Goal: Task Accomplishment & Management: Manage account settings

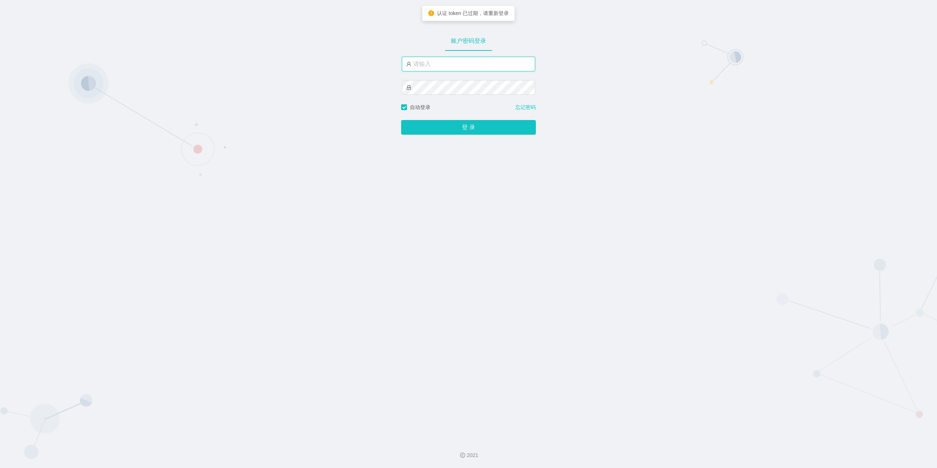
click at [427, 65] on input "text" at bounding box center [468, 64] width 133 height 15
type input "jishu"
click at [466, 131] on button "登 录" at bounding box center [468, 127] width 135 height 15
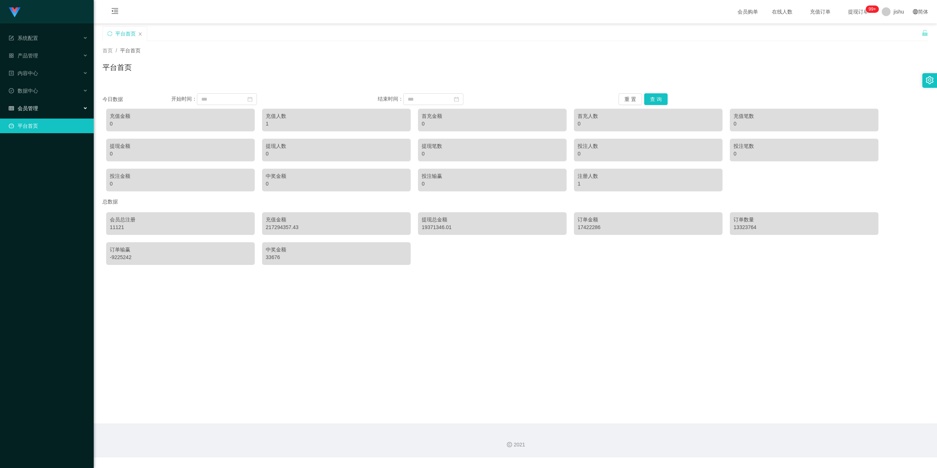
click at [41, 107] on div "会员管理" at bounding box center [47, 108] width 94 height 15
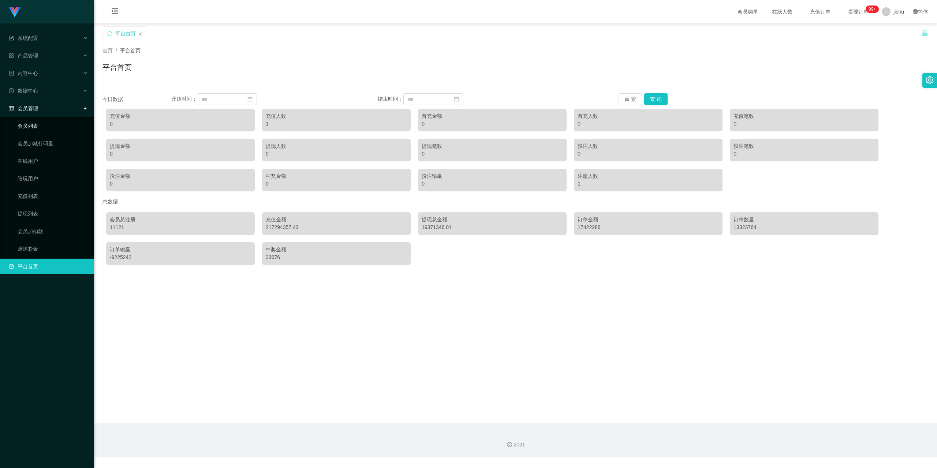
click at [30, 124] on link "会员列表" at bounding box center [53, 126] width 70 height 15
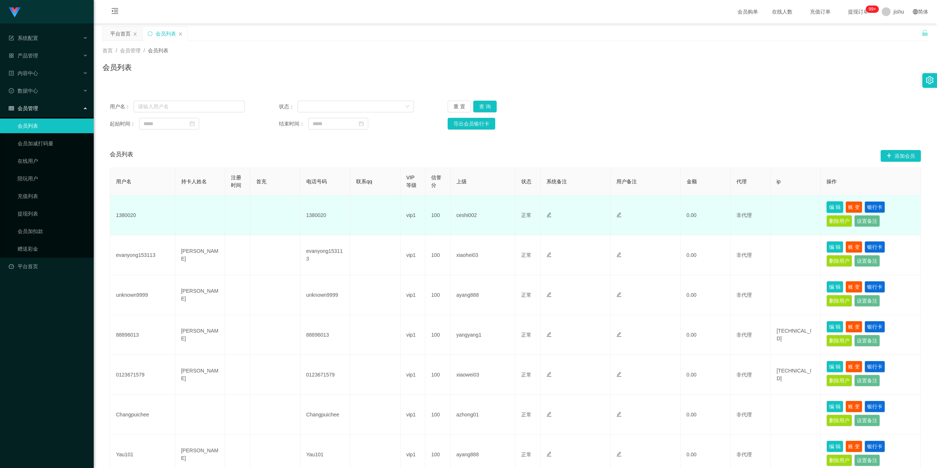
click at [836, 208] on button "编 辑" at bounding box center [835, 207] width 17 height 12
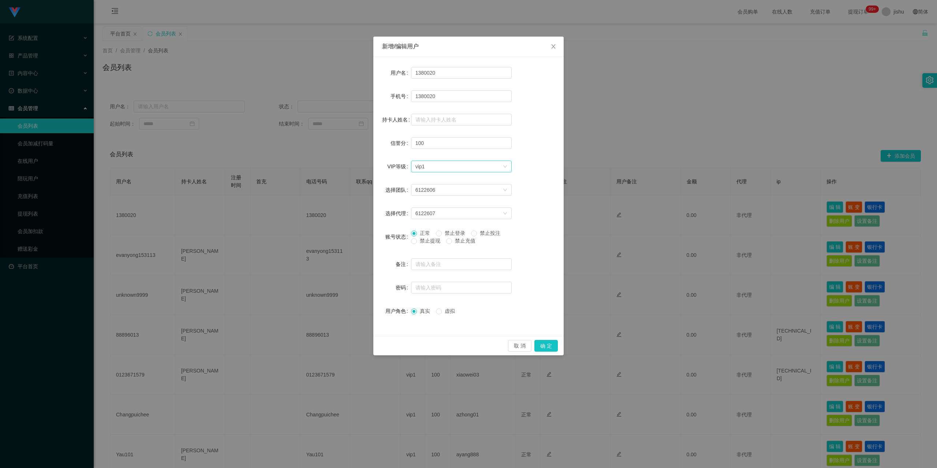
click at [489, 172] on div "选择VIP等级 vip1" at bounding box center [461, 167] width 101 height 12
click at [486, 168] on div "选择VIP等级 vip1" at bounding box center [459, 166] width 87 height 11
click at [485, 168] on div "选择VIP等级 vip1" at bounding box center [459, 166] width 87 height 11
click at [458, 167] on div "选择VIP等级 vip1" at bounding box center [459, 166] width 87 height 11
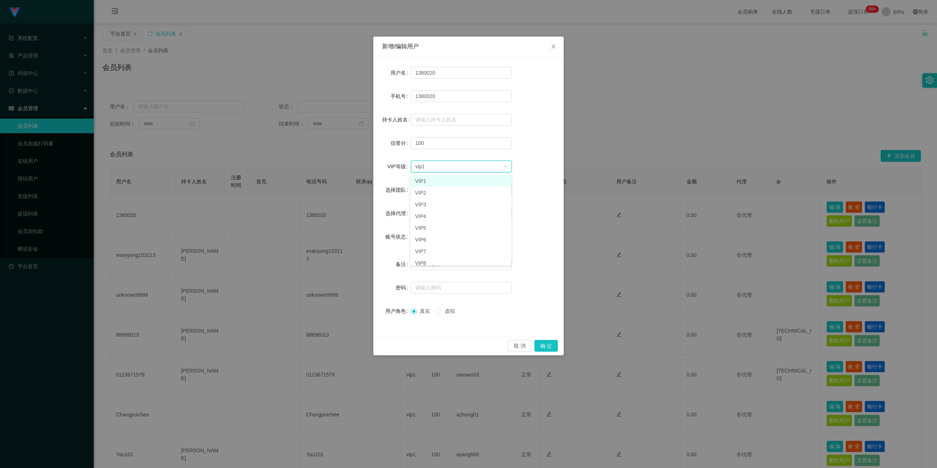
click at [458, 167] on div "选择VIP等级 vip1" at bounding box center [459, 166] width 87 height 11
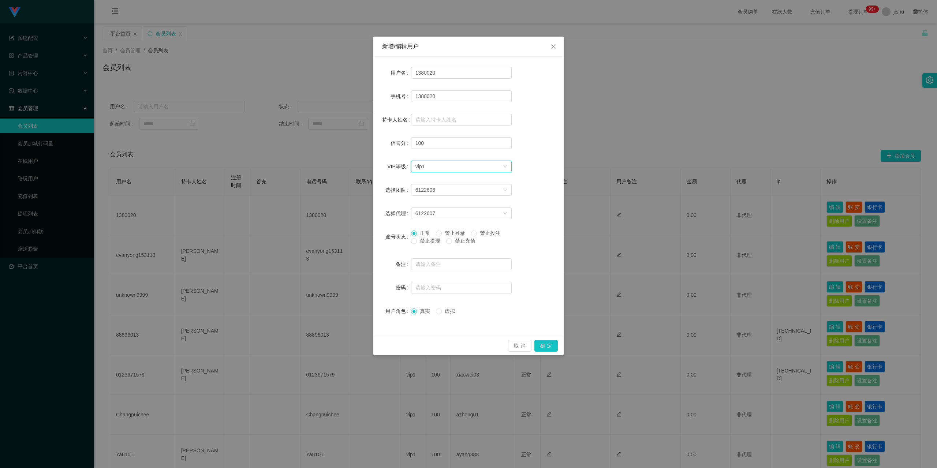
click at [458, 167] on div "选择VIP等级 vip1" at bounding box center [459, 166] width 87 height 11
